Goal: Navigation & Orientation: Find specific page/section

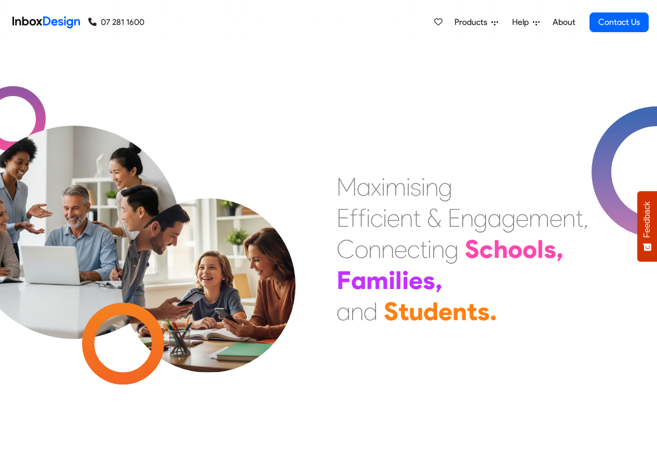
click at [284, 22] on div "Products Mobile APP Pricing Free Webinars & Training Browse all Features Login …" at bounding box center [396, 22] width 504 height 45
click at [479, 23] on span "Products" at bounding box center [472, 22] width 37 height 12
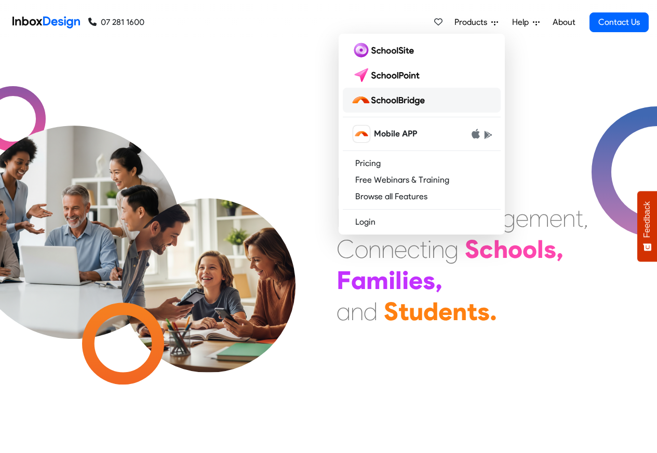
click at [408, 103] on img at bounding box center [390, 100] width 78 height 17
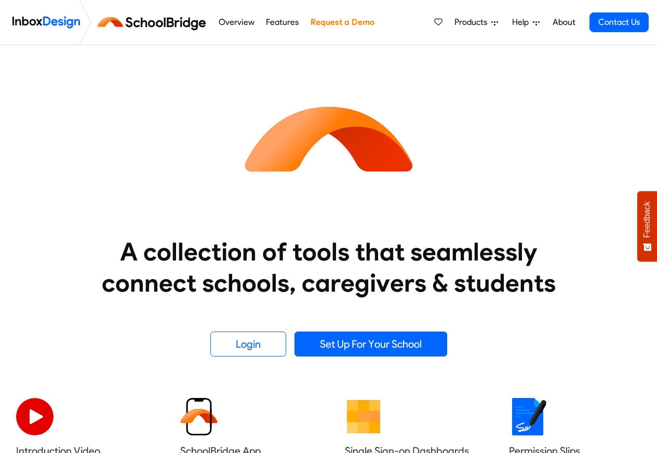
scroll to position [284, 0]
